Goal: Task Accomplishment & Management: Use online tool/utility

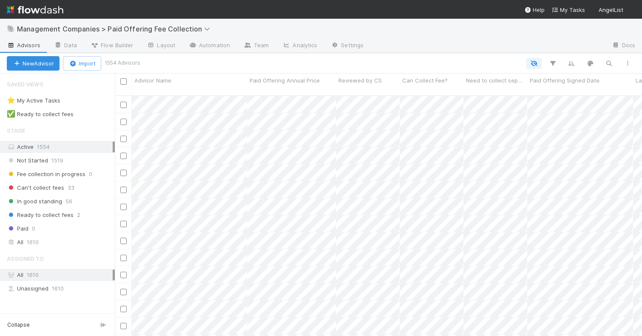
scroll to position [247, 527]
click at [48, 205] on span "In good standing" at bounding box center [34, 201] width 55 height 11
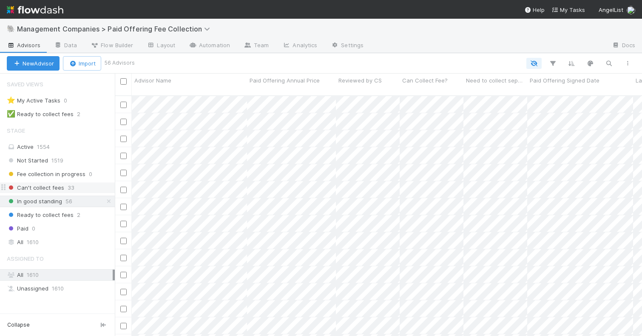
click at [49, 190] on span "Can't collect fees" at bounding box center [35, 187] width 57 height 11
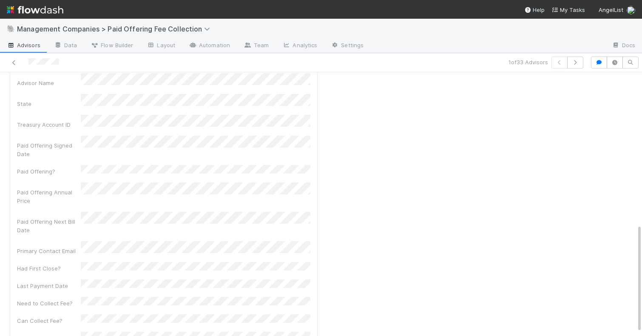
scroll to position [378, 0]
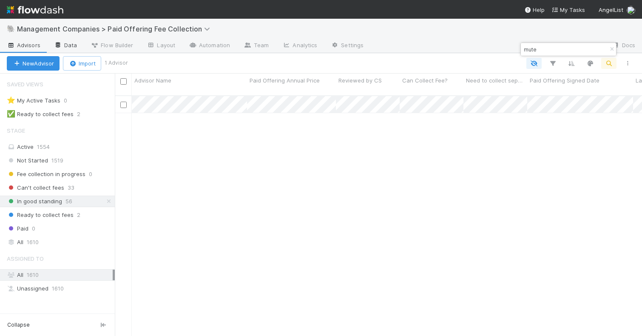
scroll to position [247, 527]
click at [50, 202] on span "In good standing" at bounding box center [34, 201] width 55 height 11
click at [614, 48] on icon "button" at bounding box center [612, 49] width 9 height 5
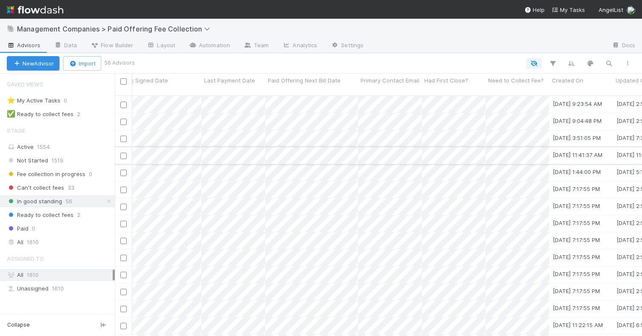
scroll to position [0, 0]
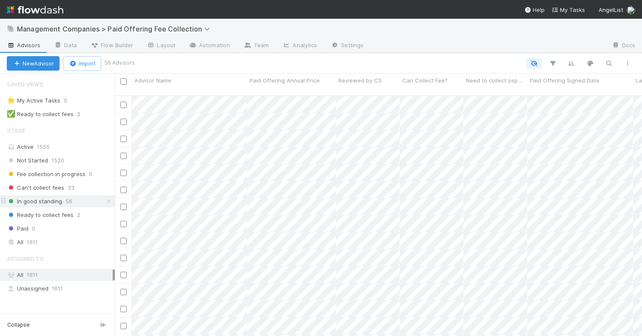
click at [40, 201] on span "In good standing" at bounding box center [34, 201] width 55 height 11
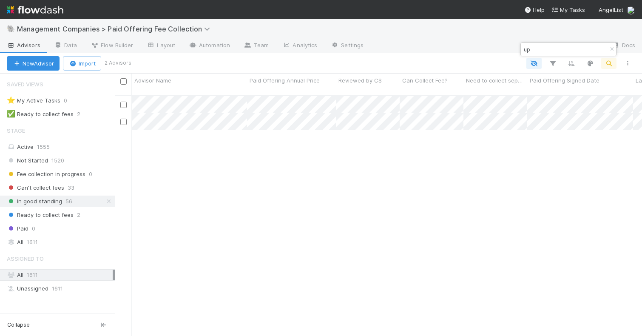
scroll to position [0, 0]
type input "u"
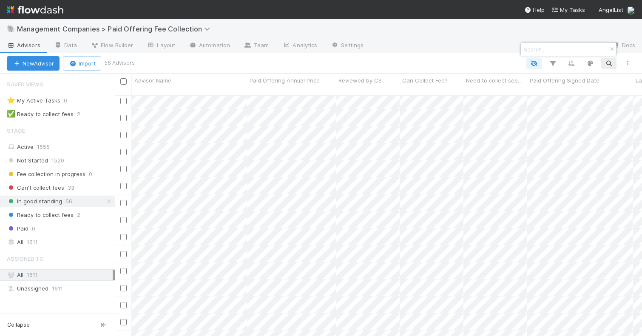
click at [181, 212] on div at bounding box center [321, 168] width 642 height 336
click at [284, 211] on div at bounding box center [321, 168] width 642 height 336
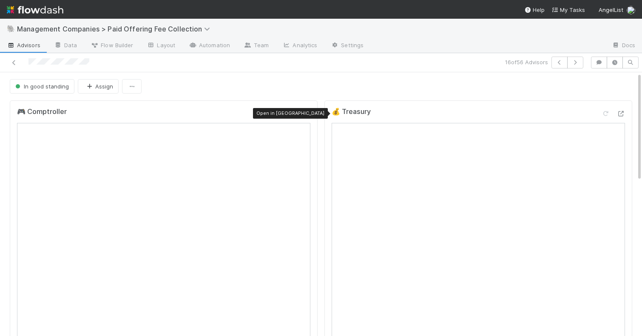
click at [307, 111] on icon at bounding box center [306, 114] width 9 height 6
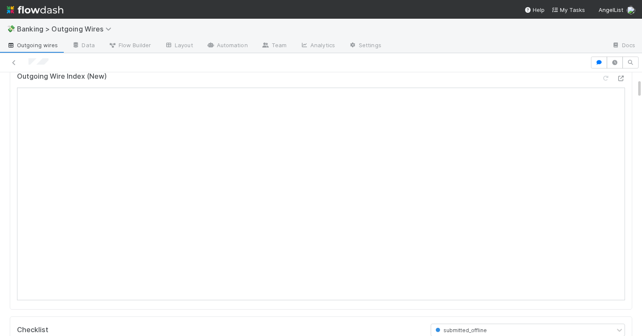
scroll to position [91, 0]
click at [621, 79] on icon at bounding box center [620, 77] width 9 height 6
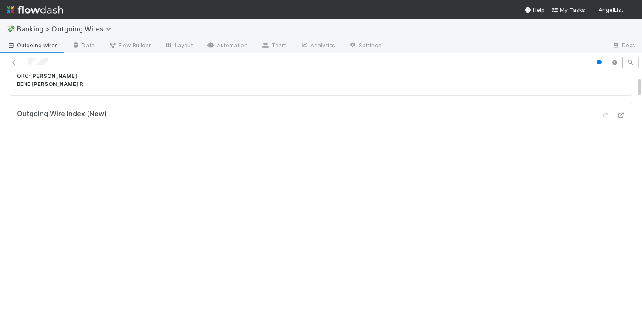
scroll to position [67, 0]
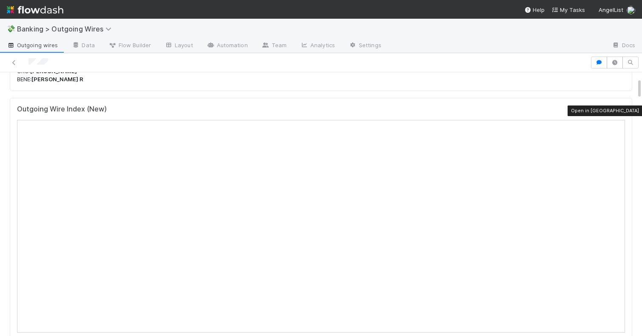
click at [617, 108] on icon at bounding box center [620, 111] width 9 height 6
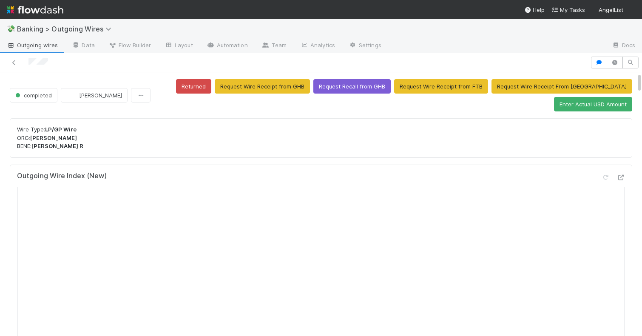
click at [30, 11] on img at bounding box center [35, 10] width 57 height 14
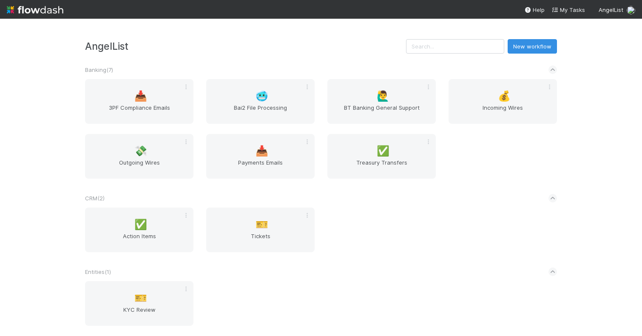
scroll to position [168, 0]
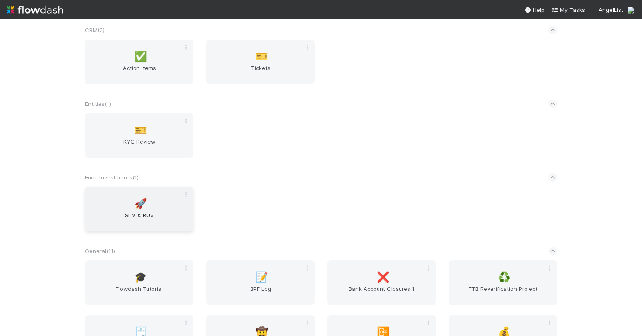
click at [126, 206] on div "🚀 SPV & RUV" at bounding box center [139, 209] width 108 height 45
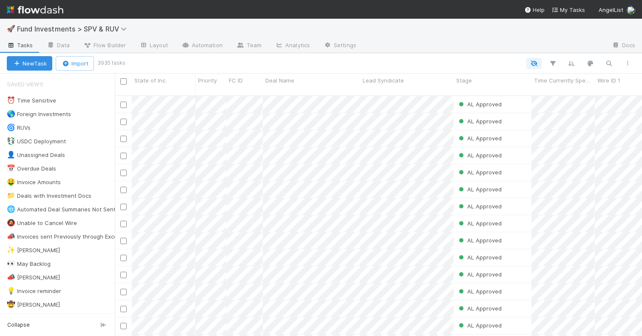
scroll to position [247, 527]
click at [40, 10] on img at bounding box center [35, 10] width 57 height 14
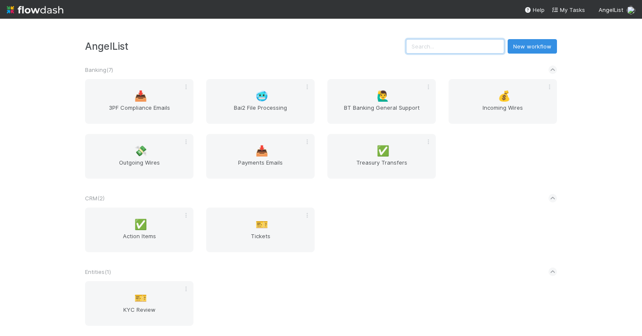
click at [461, 44] on input "text" at bounding box center [455, 46] width 98 height 14
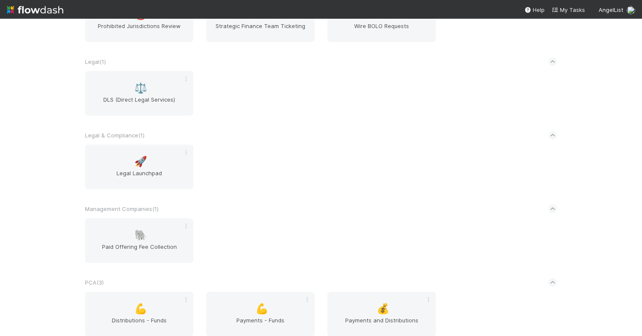
scroll to position [570, 0]
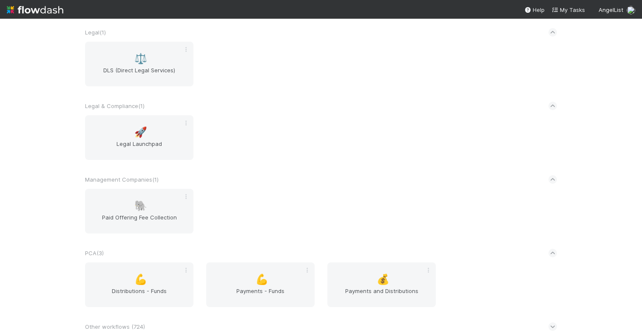
click at [553, 325] on icon at bounding box center [553, 326] width 6 height 9
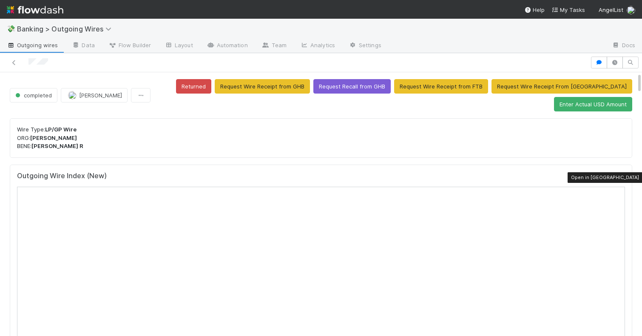
click at [622, 180] on icon at bounding box center [620, 178] width 9 height 6
